Goal: Information Seeking & Learning: Learn about a topic

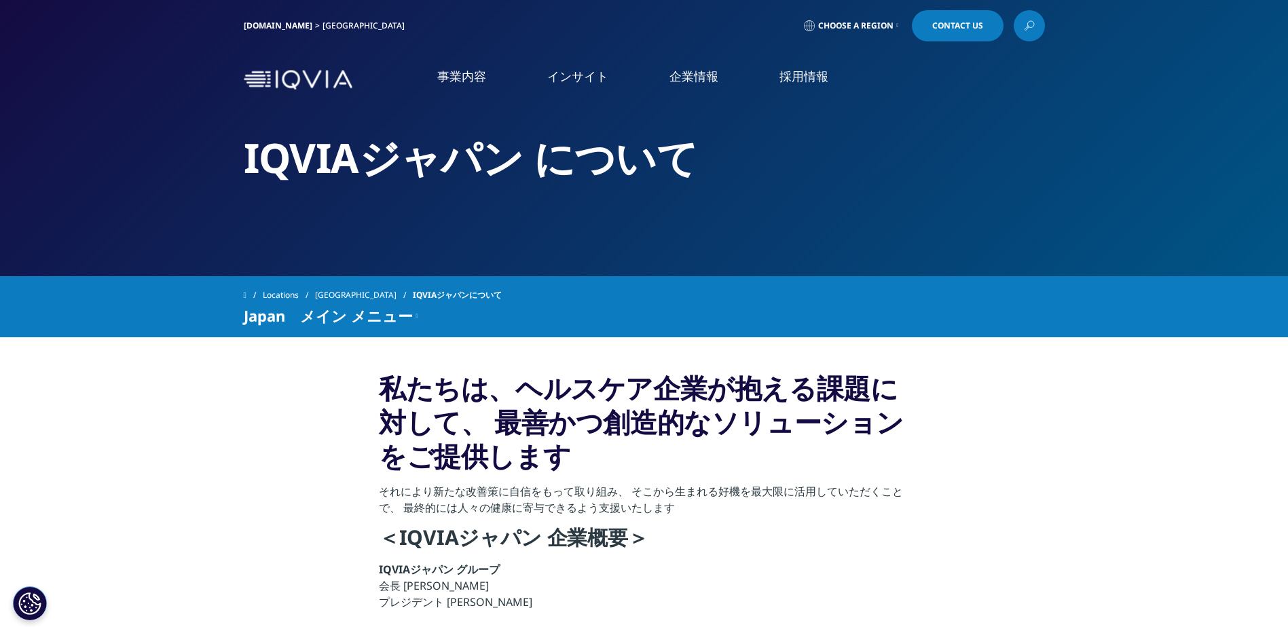
click at [94, 257] on link "社会貢献活動" at bounding box center [263, 252] width 410 height 16
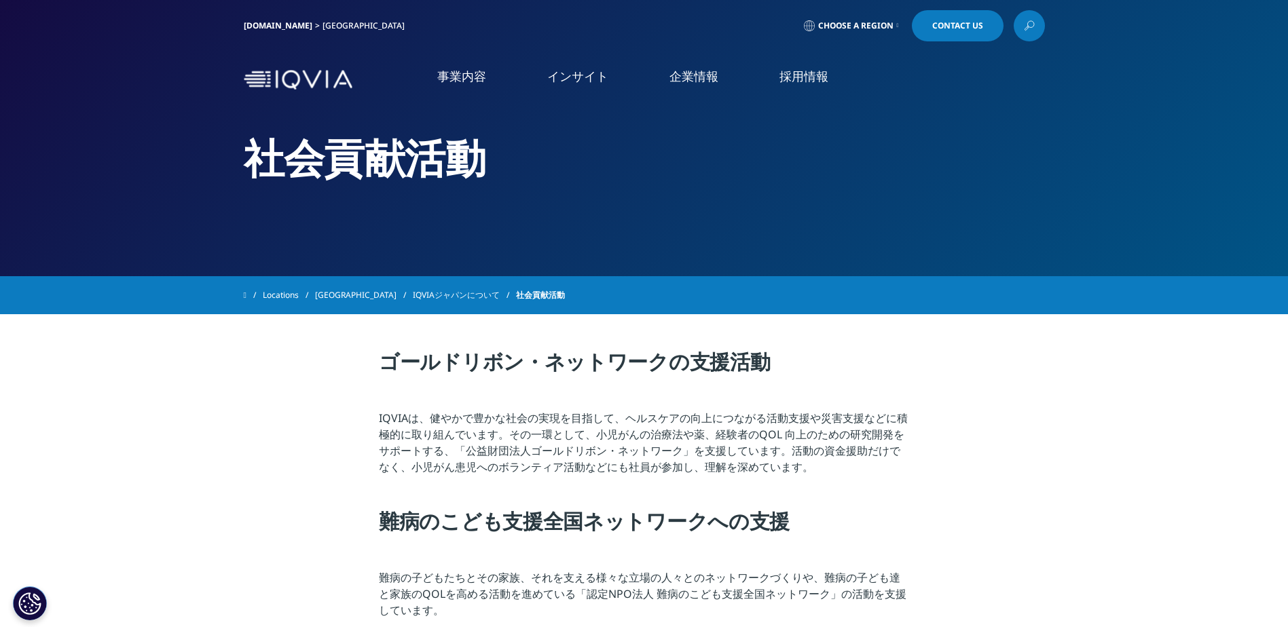
click at [433, 79] on li "事業内容 事業内容 医薬品・医療機器 臨床開発 Clinical Development in [GEOGRAPHIC_DATA] 市場データ CSO事業" at bounding box center [462, 90] width 110 height 44
click at [150, 196] on li "医薬品・医療機器 臨床開発" at bounding box center [181, 183] width 246 height 26
click at [169, 182] on link "医薬品・医療機器 臨床開発" at bounding box center [137, 184] width 133 height 16
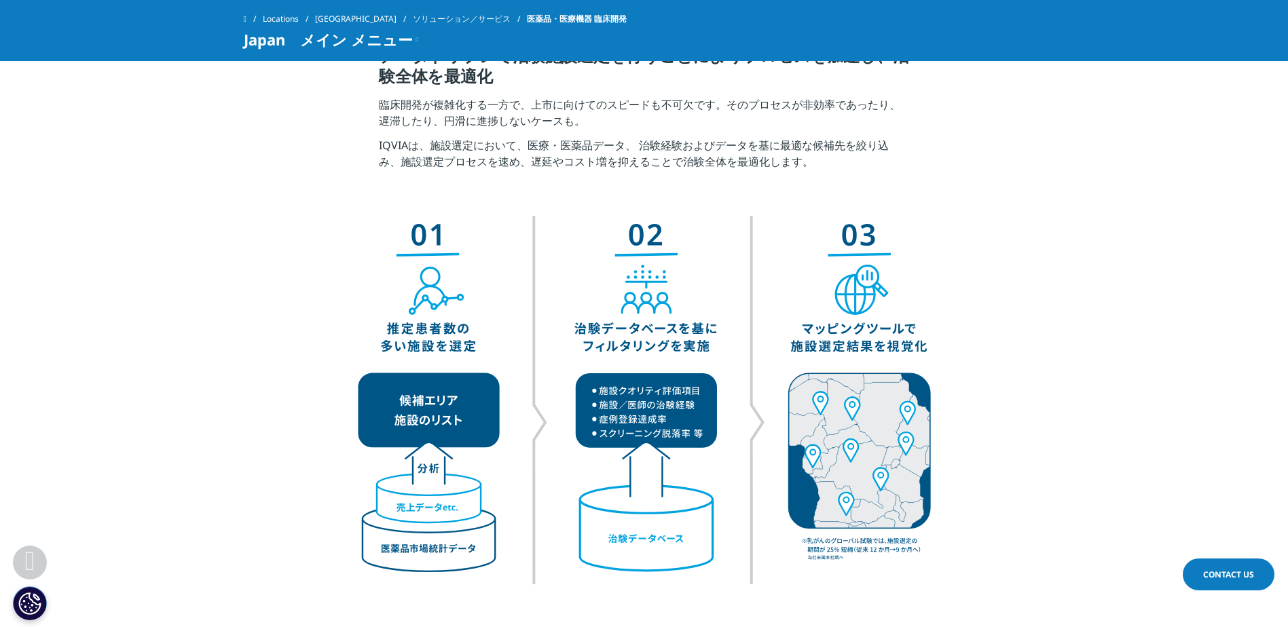
scroll to position [2252, 0]
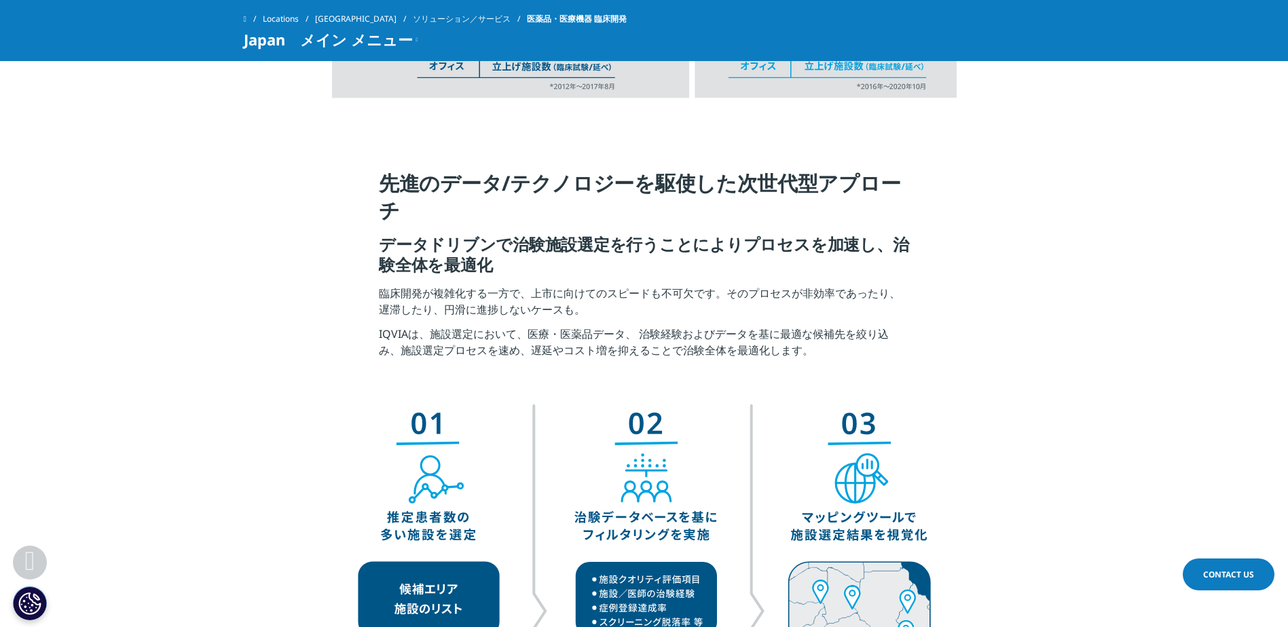
drag, startPoint x: 378, startPoint y: 248, endPoint x: 498, endPoint y: 263, distance: 121.0
click at [498, 263] on section "先進のデータ/テクノロジーを駆使した次世代型アプローチ データドリブンで治験施設選定を行うことによりプロセスを加速し、治験全体を最適化 臨床開発が複雑化する一…" at bounding box center [644, 268] width 1288 height 265
copy h5 "データドリブンで治験施設選定を行うことによりプロセスを加速し、治験全体を最適化"
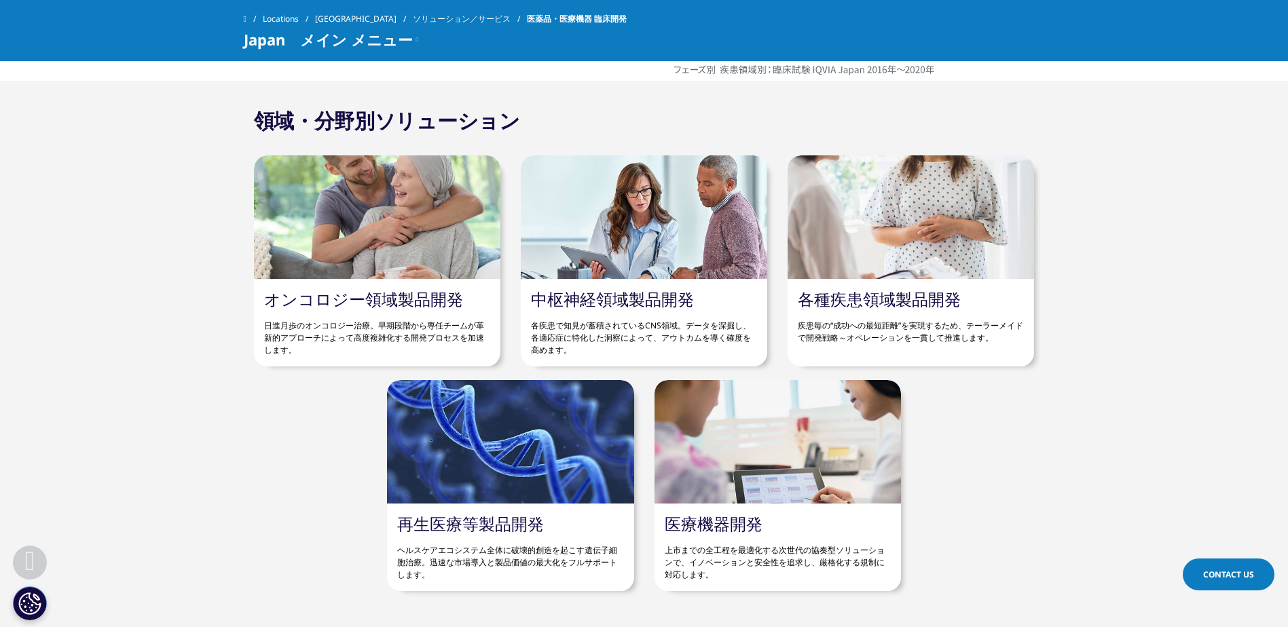
scroll to position [4200, 0]
click at [399, 257] on div at bounding box center [377, 218] width 246 height 124
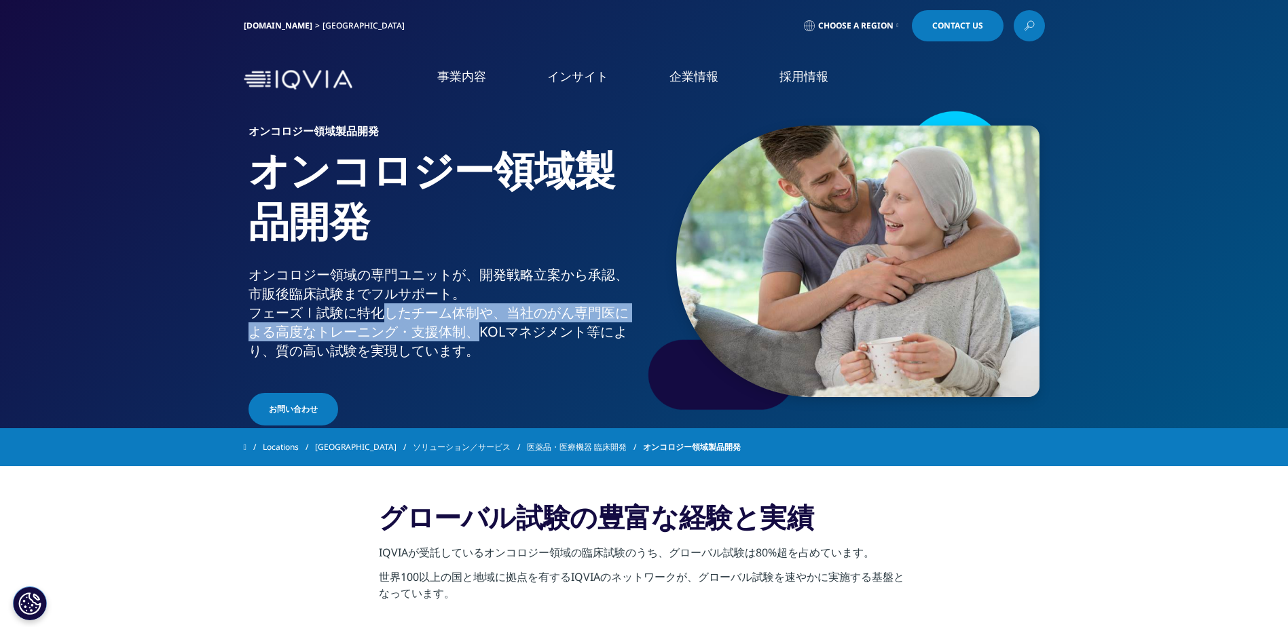
click at [470, 331] on p "オンコロジー領域の専門ユニットが、開発戦略立案から承認、市販後臨床試験までフルサポート。 フェーズⅠ試験に特化したチーム体制や、当社のがん専門医による高度なト…" at bounding box center [443, 316] width 390 height 103
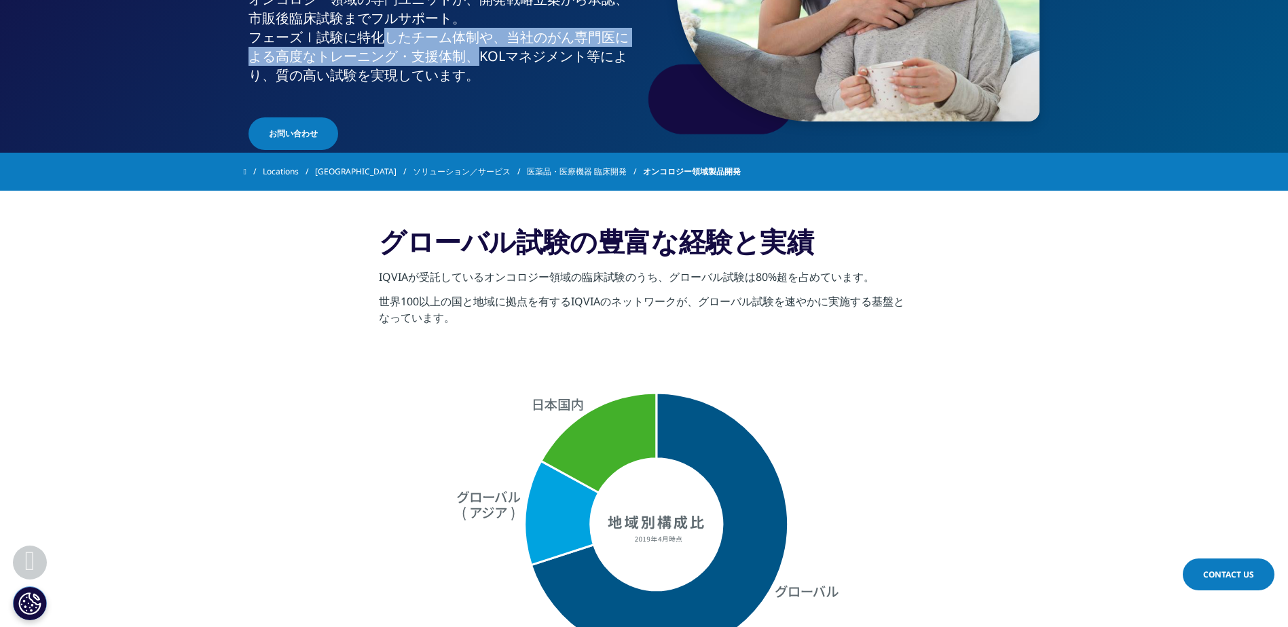
scroll to position [174, 0]
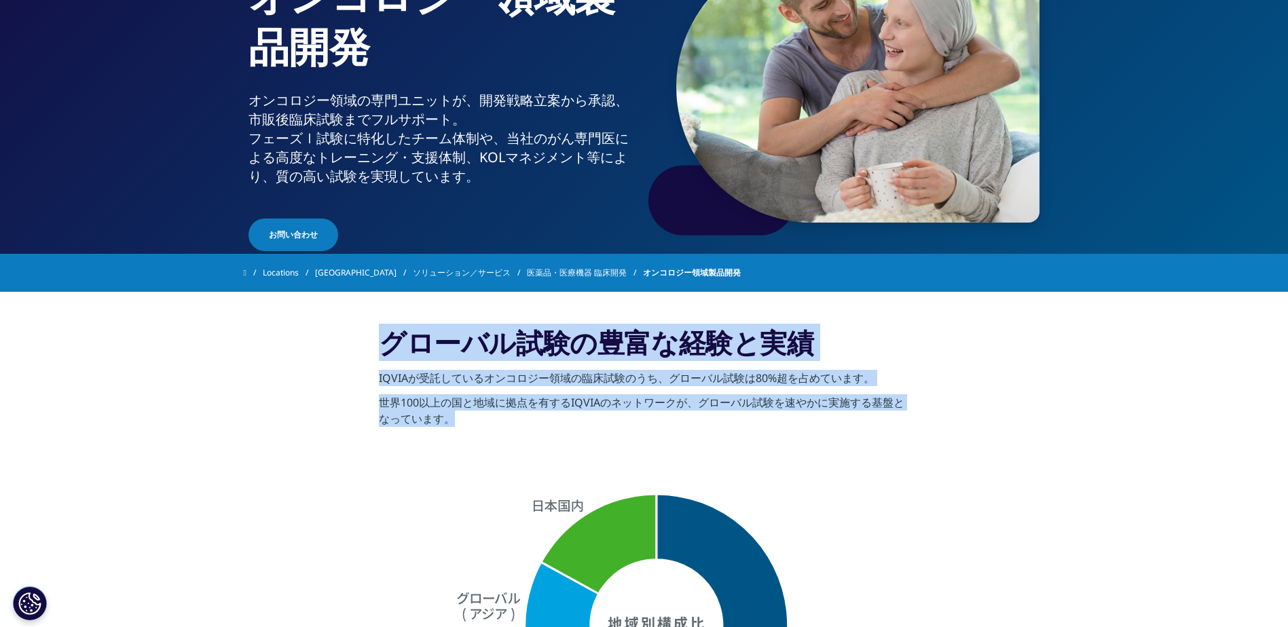
drag, startPoint x: 368, startPoint y: 335, endPoint x: 529, endPoint y: 427, distance: 185.5
click at [529, 427] on section "グローバル試験の豊富な経験と実績 IQVIAが受託しているオンコロジー領域の臨床試験のうち、グローバル試験は80%超を占めています。 世界100以上の国と地域…" at bounding box center [644, 380] width 1288 height 177
copy div "グローバル試験の豊富な経験と実績 IQVIAが受託しているオンコロジー領域の臨床試験のうち、グローバル試験は80%超を占めています。 世界100以上の国と地域…"
click at [248, 407] on section "グローバル試験の豊富な経験と実績 IQVIAが受託しているオンコロジー領域の臨床試験のうち、グローバル試験は80%超を占めています。 世界100以上の国と地域…" at bounding box center [644, 380] width 1288 height 177
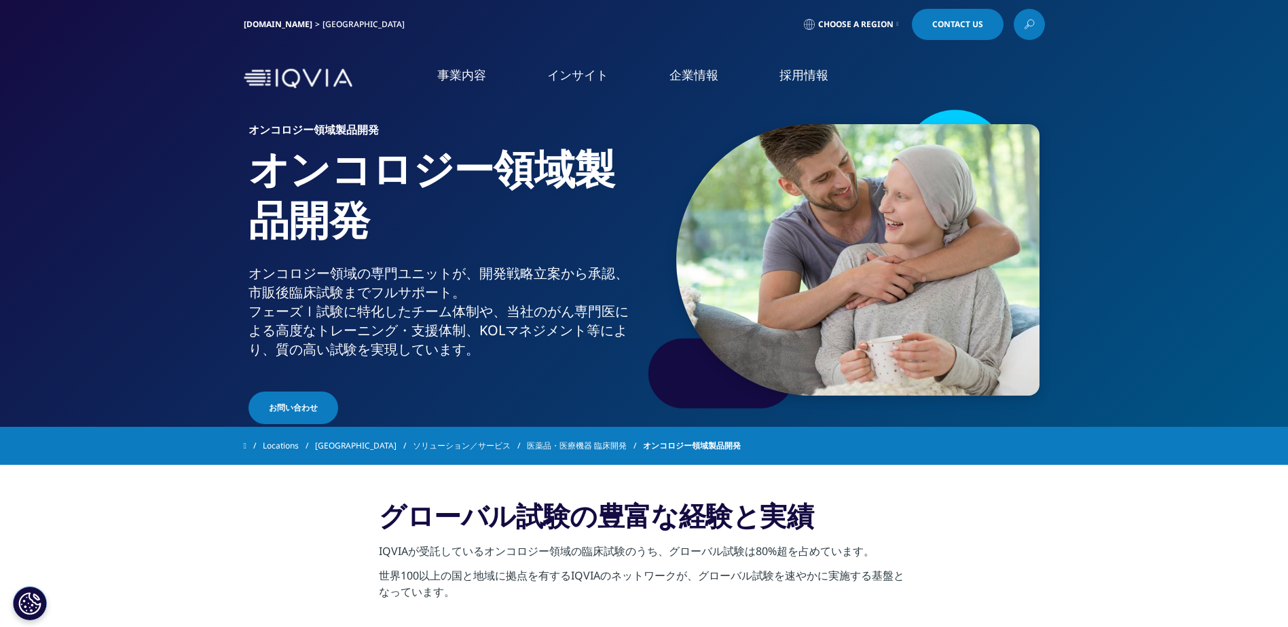
scroll to position [0, 0]
